Goal: Task Accomplishment & Management: Use online tool/utility

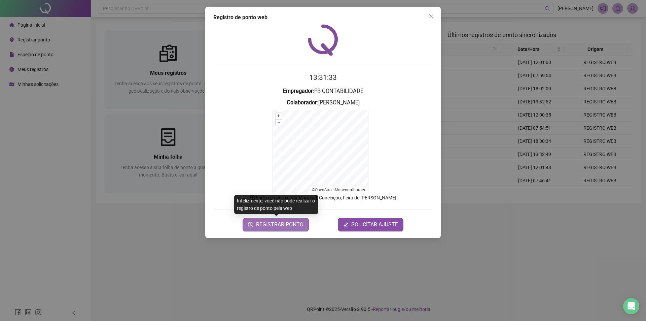
click at [280, 227] on span "REGISTRAR PONTO" at bounding box center [279, 224] width 47 height 8
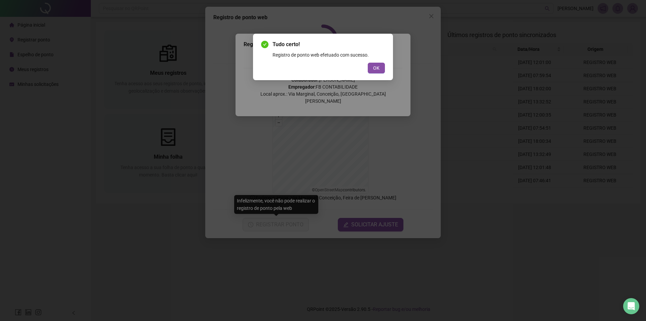
click at [368, 63] on button "OK" at bounding box center [376, 68] width 17 height 11
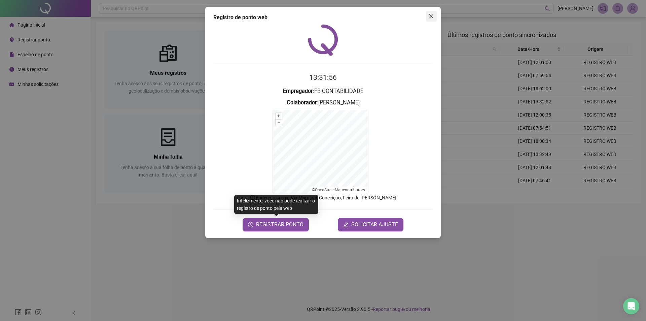
click at [429, 14] on icon "close" at bounding box center [430, 15] width 5 height 5
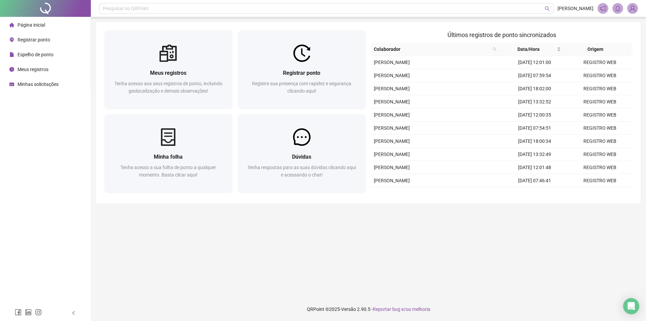
drag, startPoint x: 42, startPoint y: 72, endPoint x: 42, endPoint y: 68, distance: 3.8
click at [42, 72] on span "Meus registros" at bounding box center [32, 69] width 31 height 5
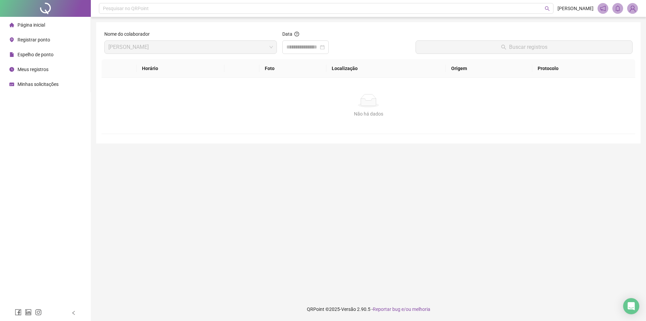
click at [46, 27] on li "Página inicial" at bounding box center [45, 24] width 88 height 13
